Goal: Task Accomplishment & Management: Manage account settings

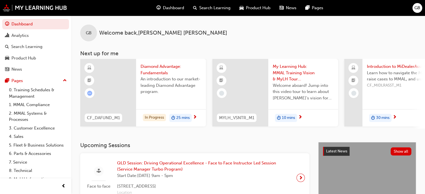
click at [418, 9] on span "GB" at bounding box center [418, 8] width 6 height 6
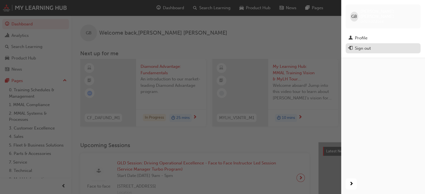
click at [366, 45] on div "Sign out" at bounding box center [363, 48] width 16 height 6
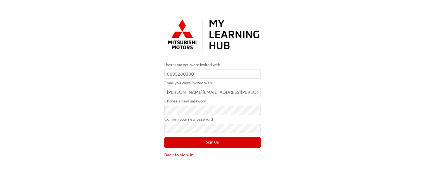
click at [50, 135] on div "Username you were invited with 0005280300 Email you were invited with roderic.a…" at bounding box center [212, 88] width 425 height 150
click at [213, 140] on button "Sign Up" at bounding box center [212, 143] width 96 height 11
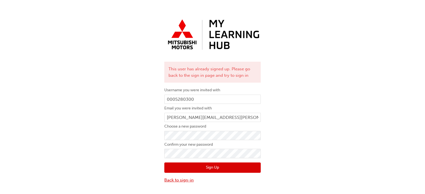
click at [180, 180] on link "Back to sign-in" at bounding box center [212, 180] width 96 height 6
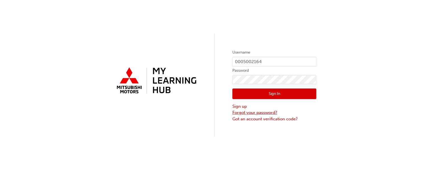
click at [264, 114] on link "Forgot your password?" at bounding box center [274, 113] width 84 height 6
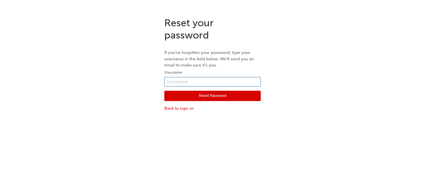
click at [192, 80] on input "text" at bounding box center [212, 82] width 96 height 10
type input "0005280300"
click at [211, 97] on button "Reset Password" at bounding box center [212, 96] width 96 height 11
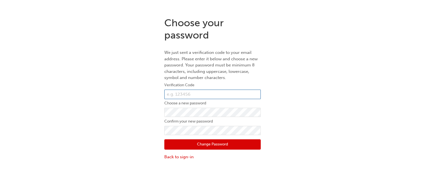
click at [216, 95] on input "text" at bounding box center [212, 95] width 96 height 10
type input "598930"
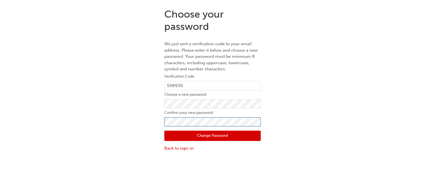
scroll to position [12, 0]
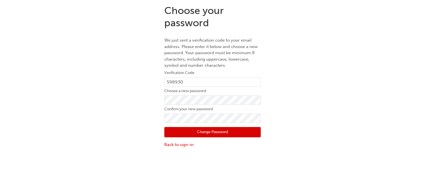
click at [210, 129] on button "Change Password" at bounding box center [212, 132] width 96 height 11
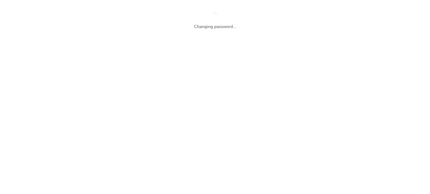
scroll to position [0, 0]
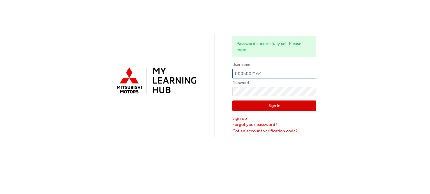
type input "0005280300"
click at [262, 103] on button "Sign In" at bounding box center [274, 106] width 84 height 11
